Goal: Transaction & Acquisition: Purchase product/service

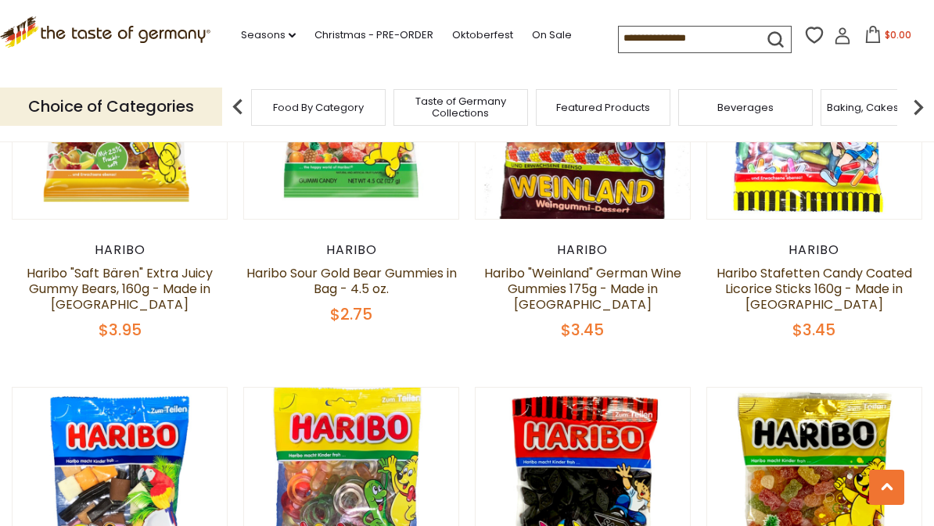
scroll to position [1803, 0]
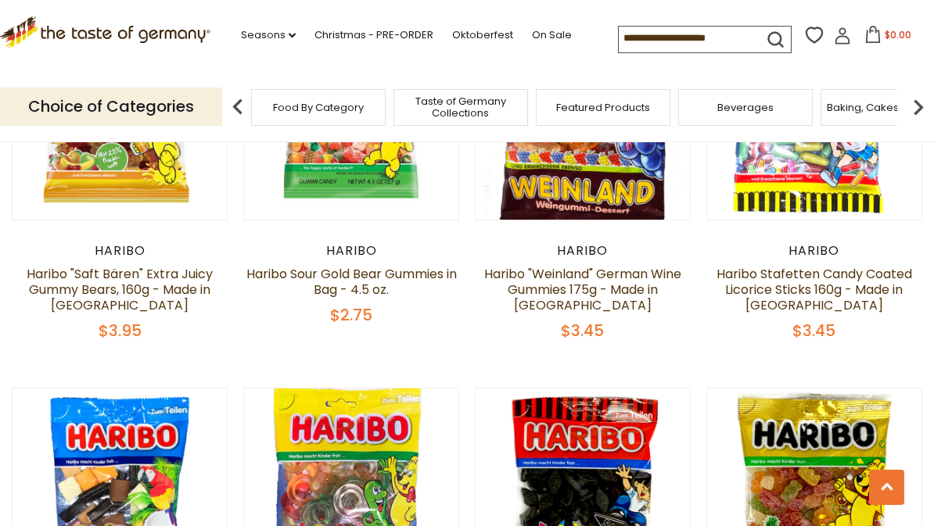
click at [358, 33] on link "Christmas - PRE-ORDER" at bounding box center [373, 35] width 119 height 17
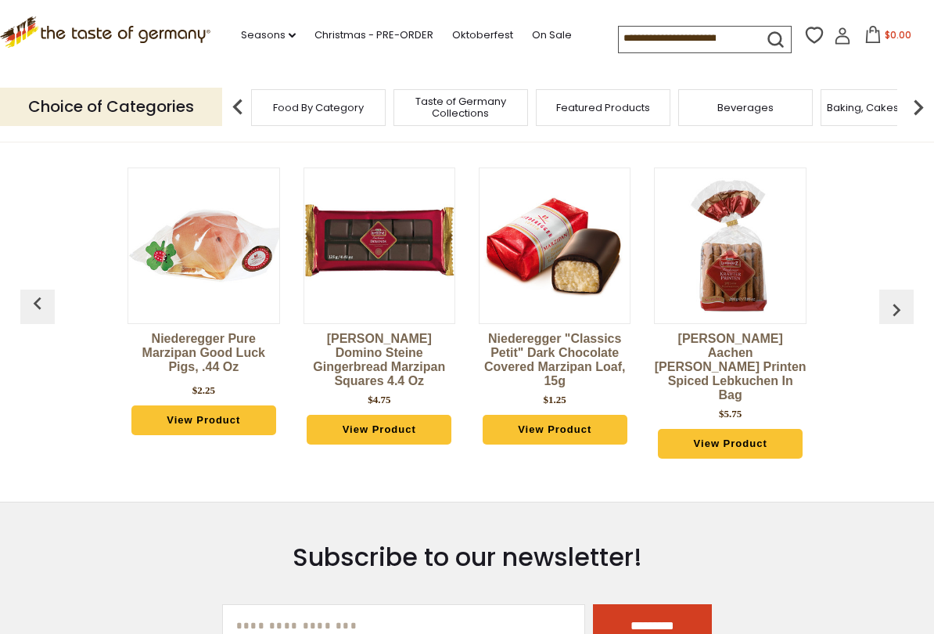
scroll to position [642, 0]
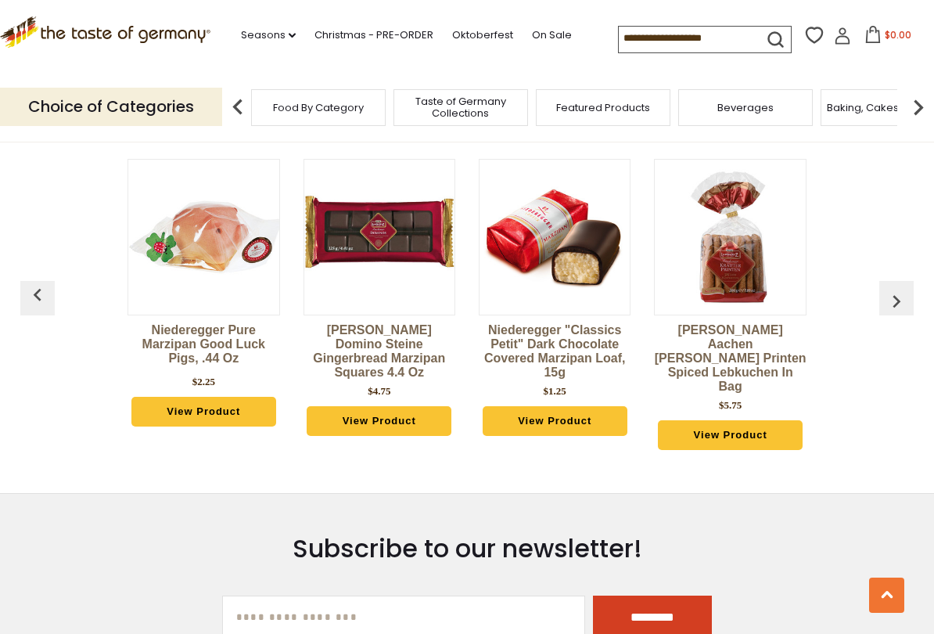
click at [897, 291] on img "button" at bounding box center [896, 301] width 25 height 25
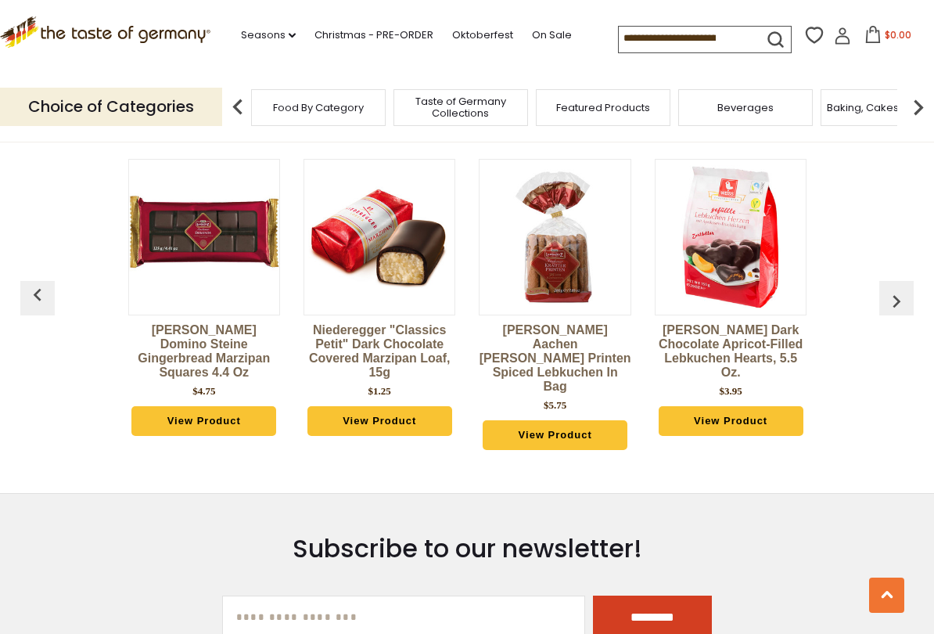
click at [885, 297] on img "button" at bounding box center [896, 301] width 25 height 25
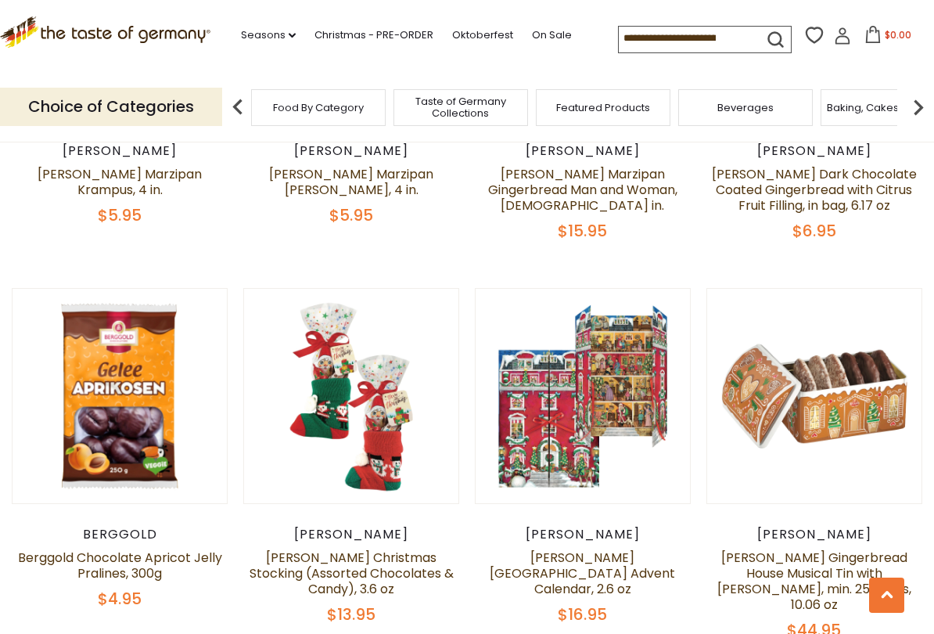
click at [893, 297] on link at bounding box center [814, 396] width 214 height 214
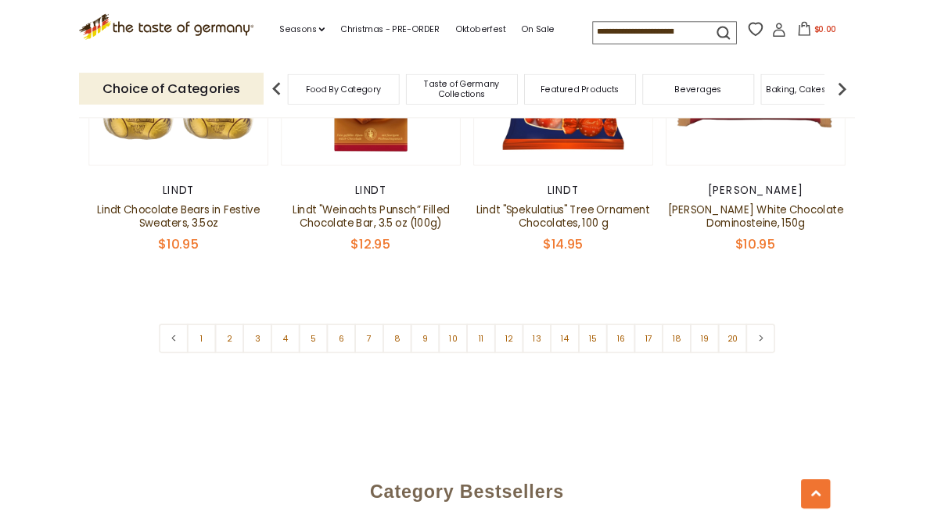
scroll to position [3644, 0]
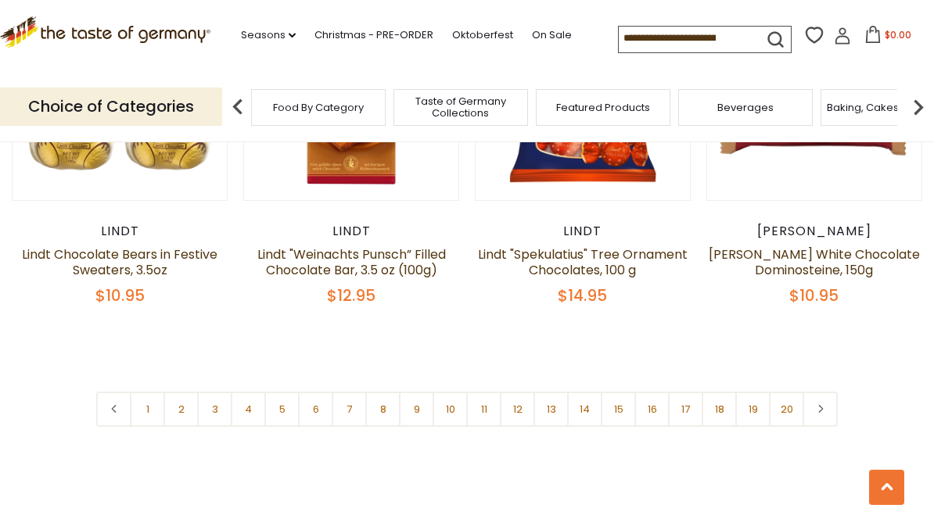
click at [826, 392] on link at bounding box center [820, 409] width 35 height 35
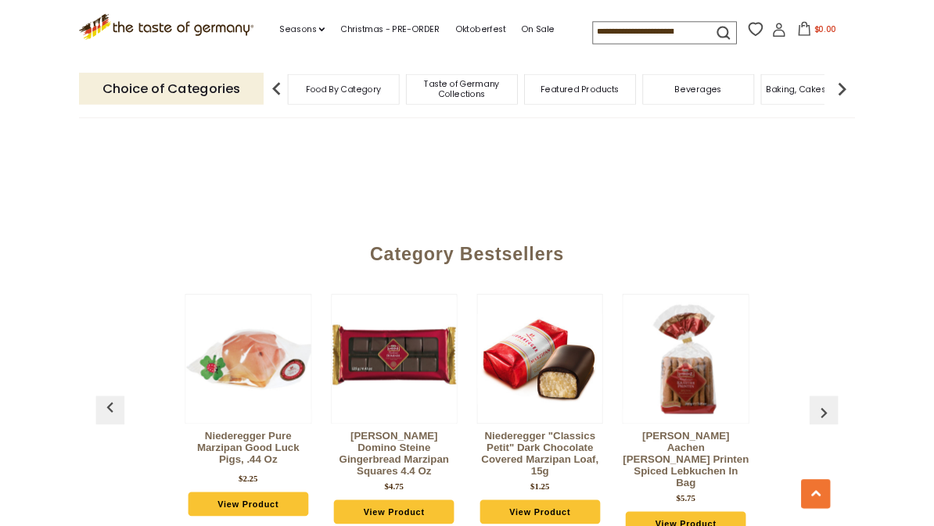
scroll to position [3907, 0]
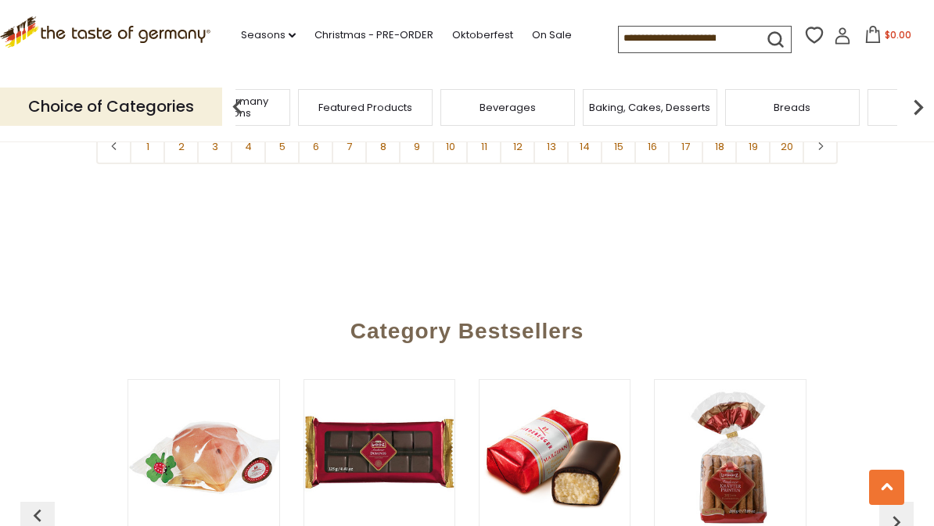
click at [148, 92] on div "Food By Category" at bounding box center [80, 107] width 135 height 37
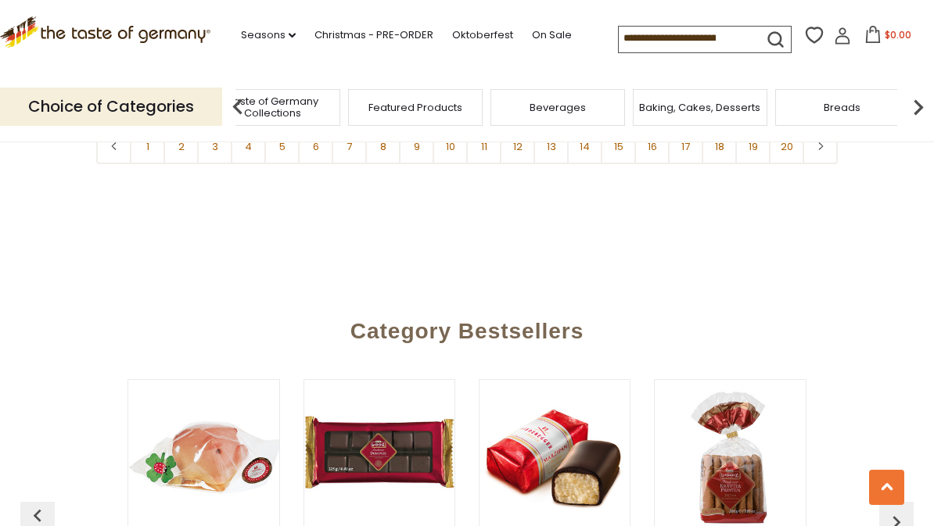
click at [247, 107] on img at bounding box center [237, 107] width 31 height 31
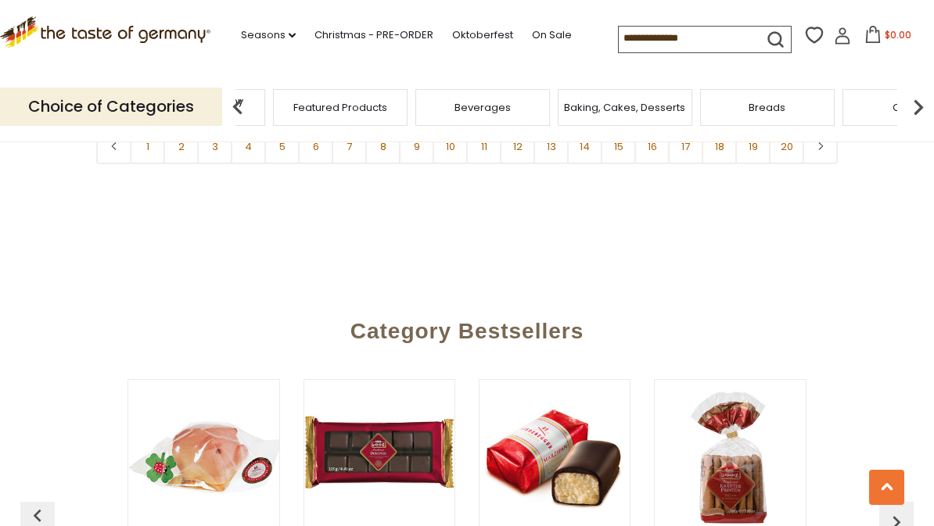
click at [260, 110] on span "Taste of Germany Collections" at bounding box center [197, 106] width 125 height 23
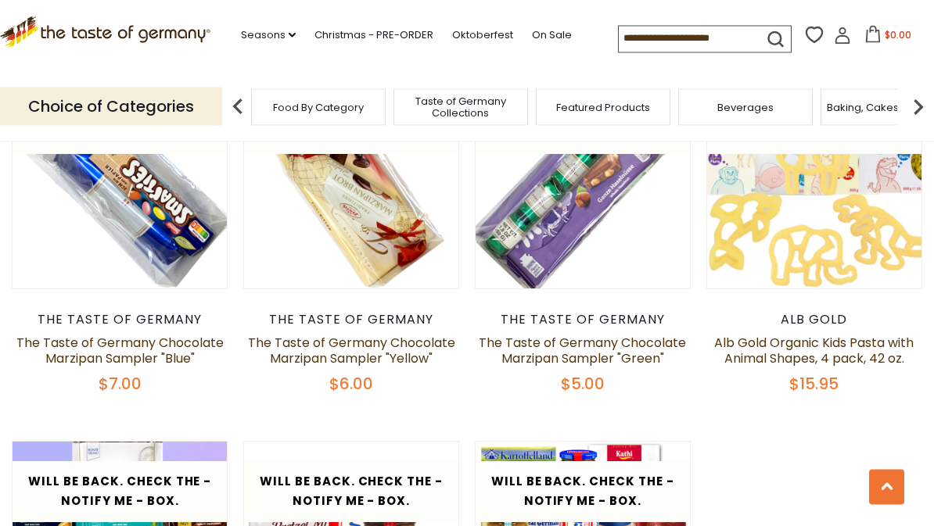
scroll to position [2940, 0]
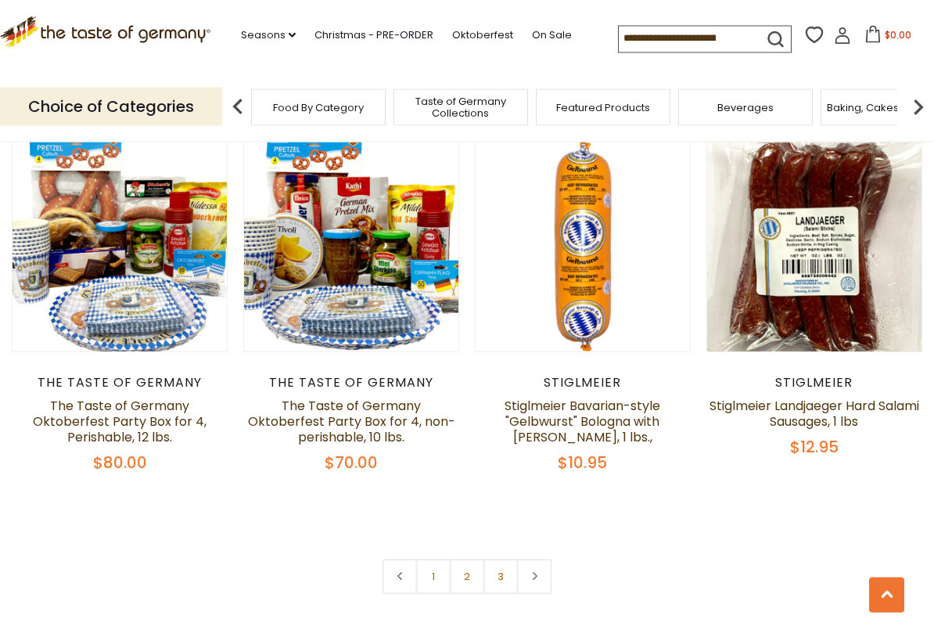
scroll to position [3607, 0]
click at [546, 526] on link at bounding box center [534, 576] width 35 height 35
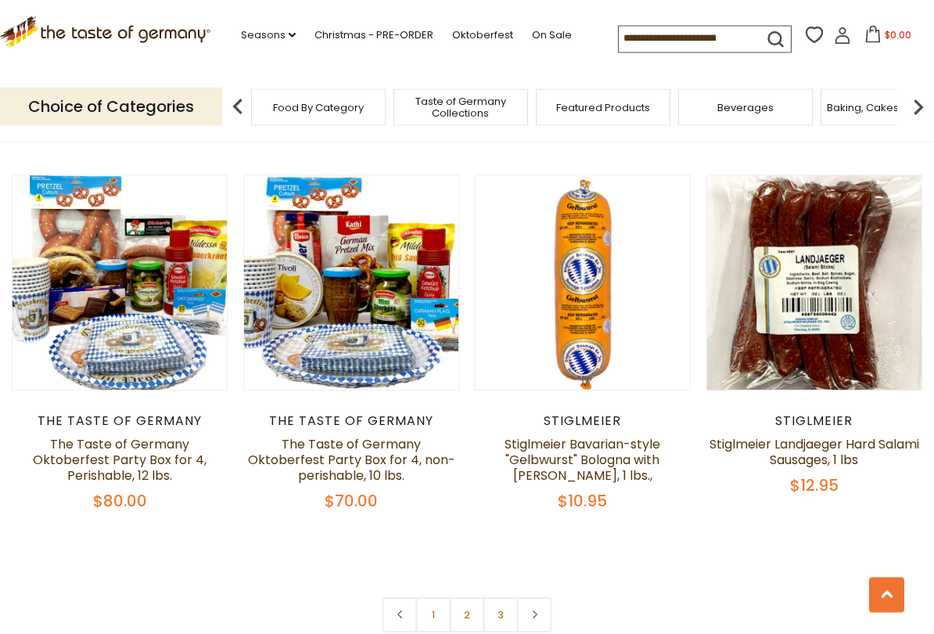
scroll to position [3639, 0]
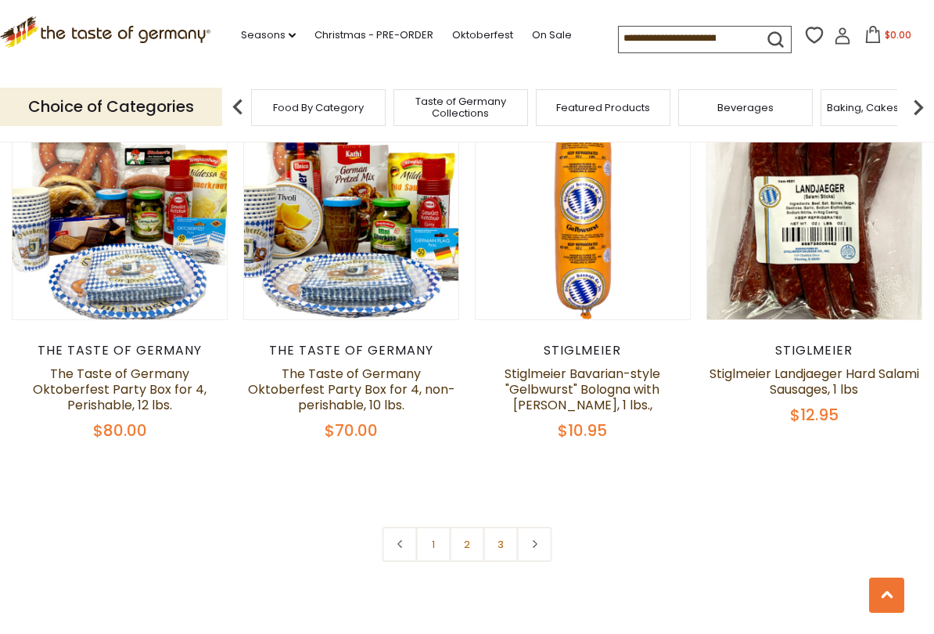
click at [493, 526] on link "3" at bounding box center [500, 543] width 35 height 35
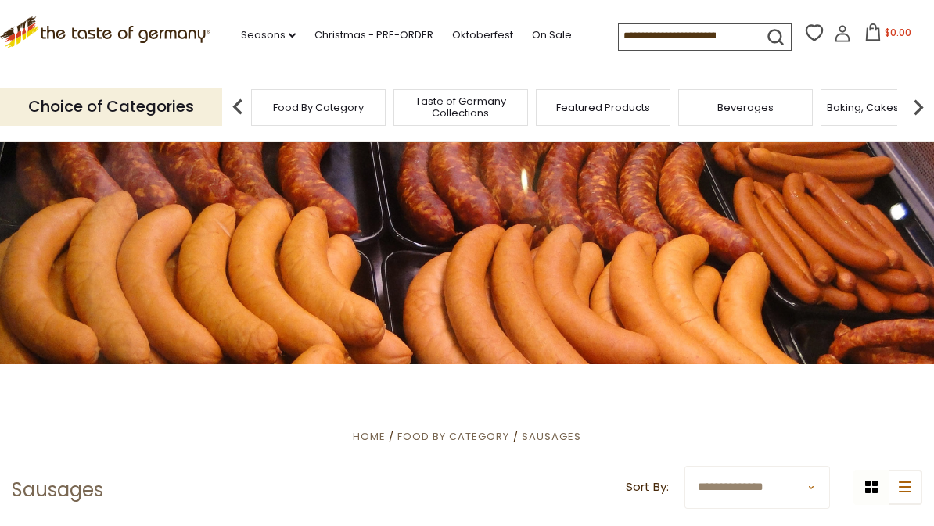
scroll to position [0, 0]
